Goal: Information Seeking & Learning: Check status

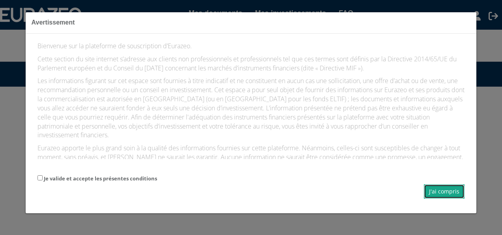
click at [445, 189] on button "J'ai compris" at bounding box center [444, 191] width 41 height 14
click at [38, 177] on input "Je valide et accepte les présentes conditions" at bounding box center [40, 177] width 5 height 5
checkbox input "true"
click at [444, 190] on button "J'ai compris" at bounding box center [444, 191] width 41 height 14
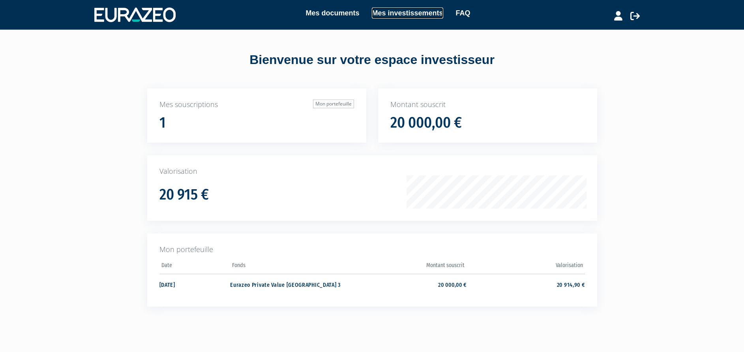
click at [399, 11] on link "Mes investissements" at bounding box center [407, 13] width 71 height 11
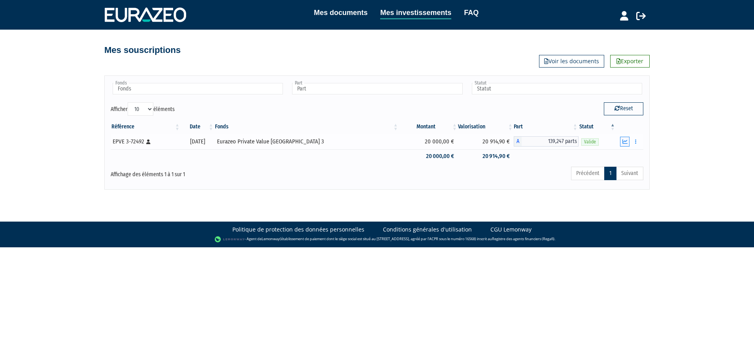
click at [626, 139] on icon "button" at bounding box center [624, 141] width 5 height 5
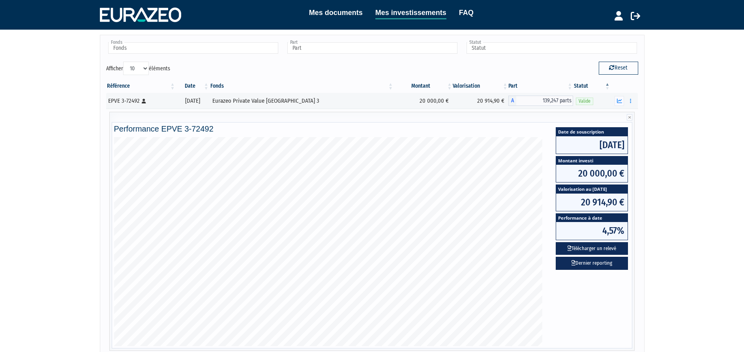
scroll to position [59, 0]
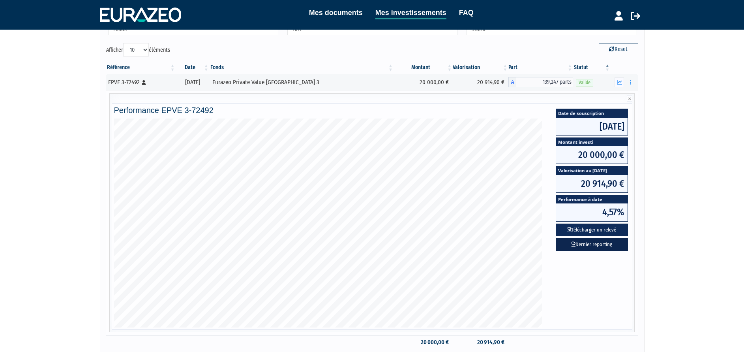
click at [585, 244] on link "Dernier reporting" at bounding box center [592, 244] width 72 height 13
click at [339, 11] on link "Mes documents" at bounding box center [336, 12] width 54 height 11
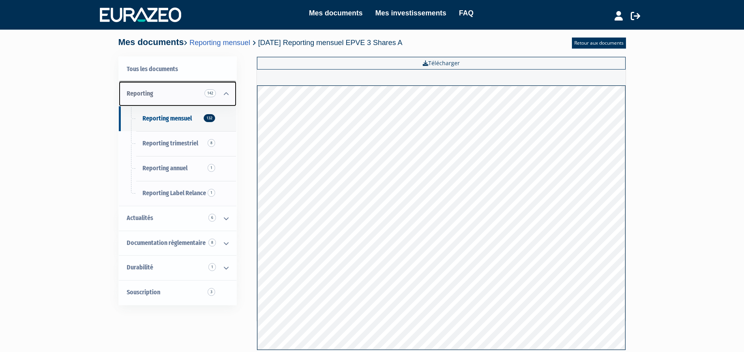
click at [193, 90] on link "Reporting 142" at bounding box center [178, 93] width 118 height 25
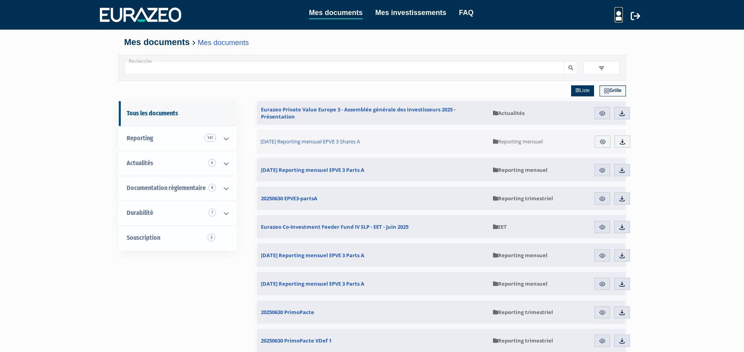
click at [620, 16] on icon at bounding box center [619, 15] width 8 height 9
click at [600, 33] on link "Mon profil" at bounding box center [604, 32] width 63 height 11
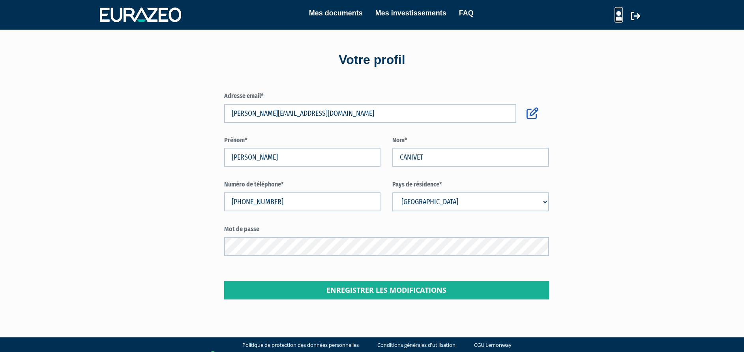
click at [621, 16] on icon at bounding box center [619, 15] width 8 height 9
click at [597, 43] on link "Mes structures" at bounding box center [604, 43] width 63 height 11
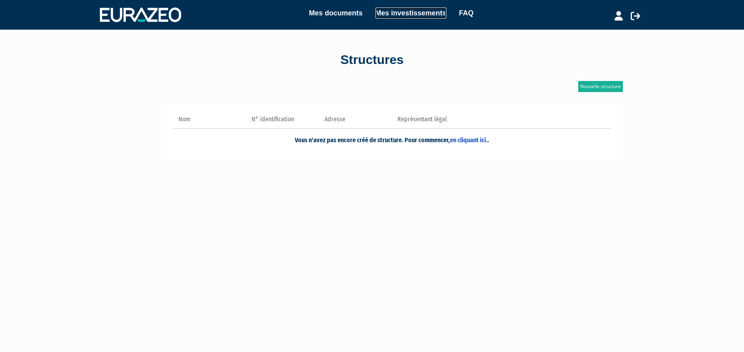
click at [411, 11] on link "Mes investissements" at bounding box center [411, 13] width 71 height 11
